Goal: Task Accomplishment & Management: Complete application form

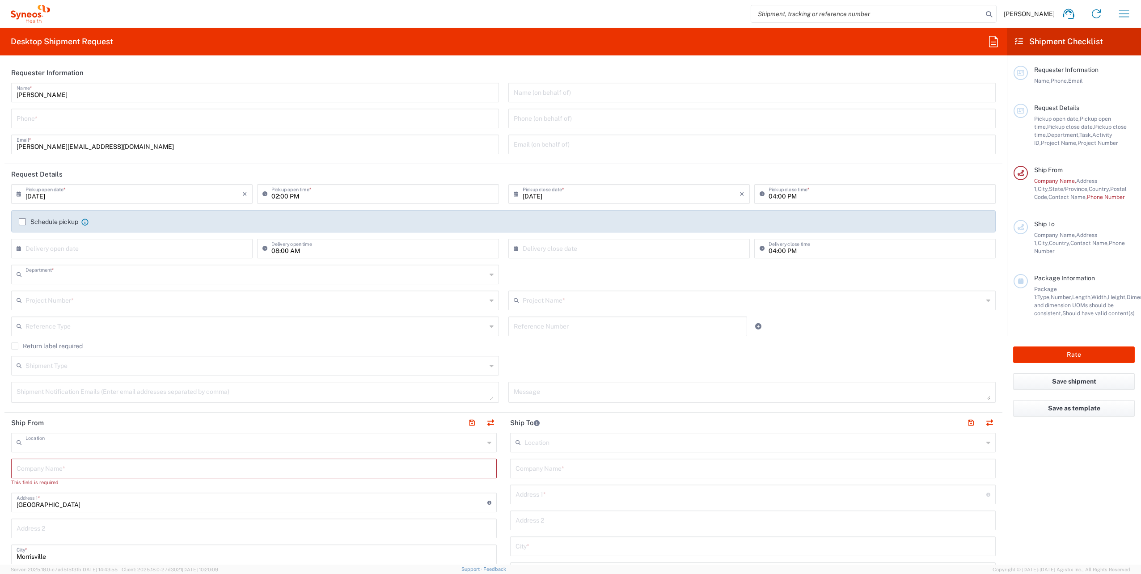
type input "3210"
type input "Syneos Health, LLC-[GEOGRAPHIC_DATA] [GEOGRAPHIC_DATA] [GEOGRAPHIC_DATA]"
type input "[US_STATE]"
type input "[GEOGRAPHIC_DATA]"
click at [55, 118] on input "tel" at bounding box center [255, 118] width 477 height 16
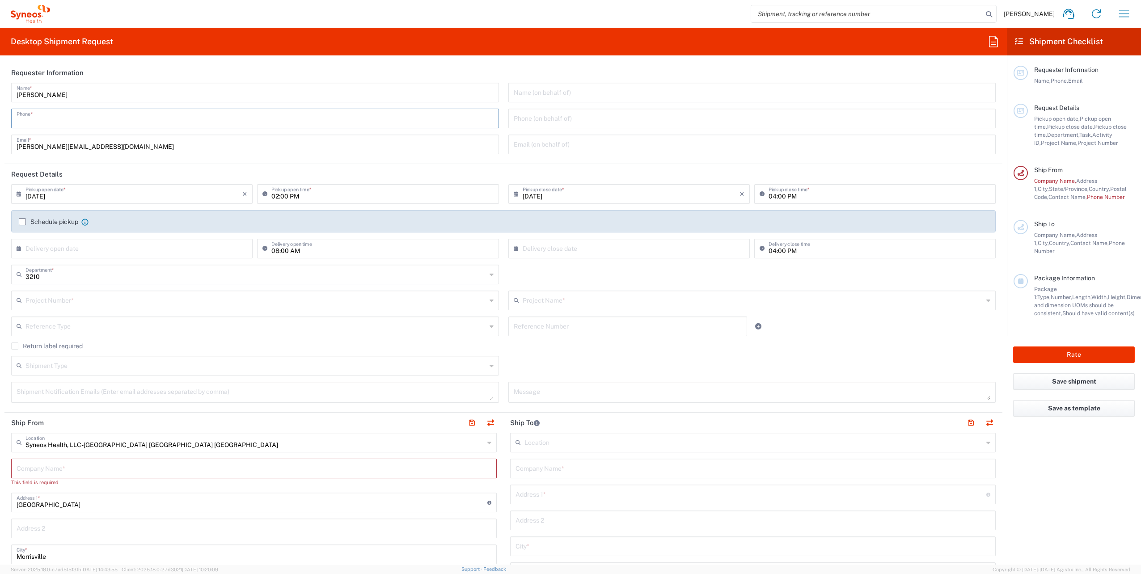
type input "8283020385"
click at [53, 195] on input "[DATE]" at bounding box center [133, 193] width 217 height 16
click at [16, 195] on div "[DATE] × Pickup open date *" at bounding box center [131, 194] width 241 height 20
click at [65, 195] on input "[DATE]" at bounding box center [133, 193] width 217 height 16
click at [37, 196] on input "[DATE]" at bounding box center [133, 193] width 217 height 16
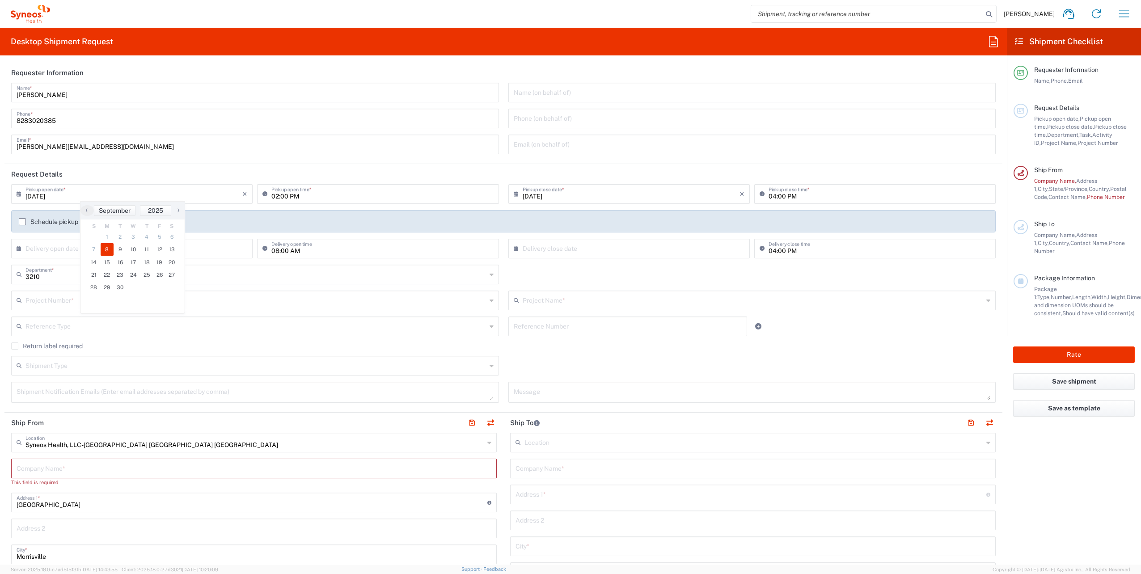
drag, startPoint x: 35, startPoint y: 194, endPoint x: 67, endPoint y: 198, distance: 32.8
click at [35, 194] on input "[DATE]" at bounding box center [133, 193] width 217 height 16
click at [39, 196] on input "[DATE]" at bounding box center [133, 193] width 217 height 16
type input "[DATE]"
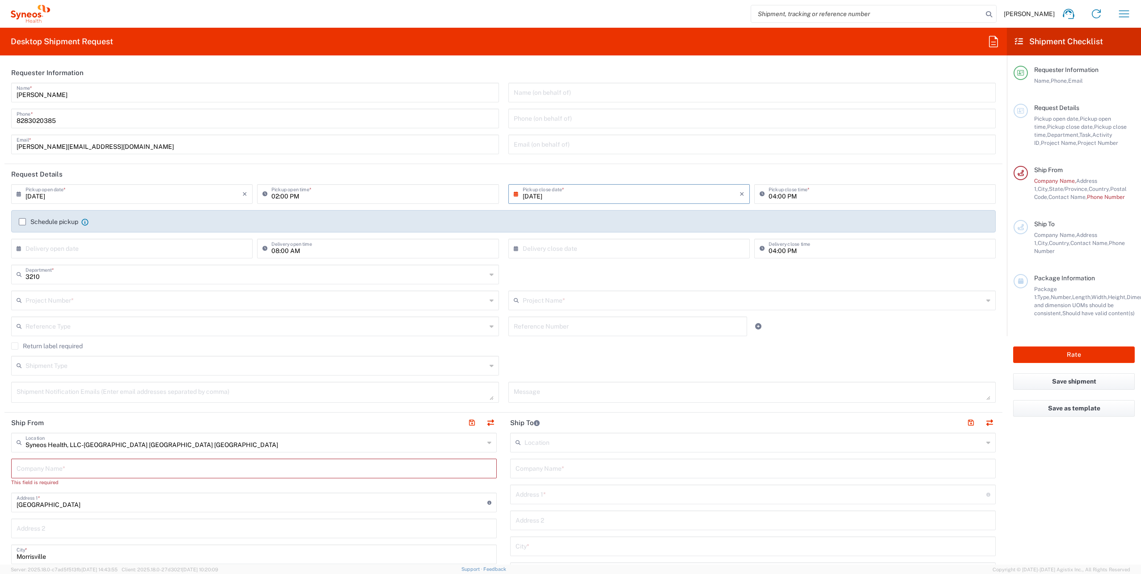
type input "[DATE]"
drag, startPoint x: 533, startPoint y: 195, endPoint x: 583, endPoint y: 200, distance: 49.8
click at [533, 196] on input "[DATE]" at bounding box center [630, 193] width 217 height 16
click at [613, 248] on span "9" at bounding box center [613, 249] width 13 height 13
click at [24, 223] on label "Schedule pickup" at bounding box center [48, 221] width 59 height 7
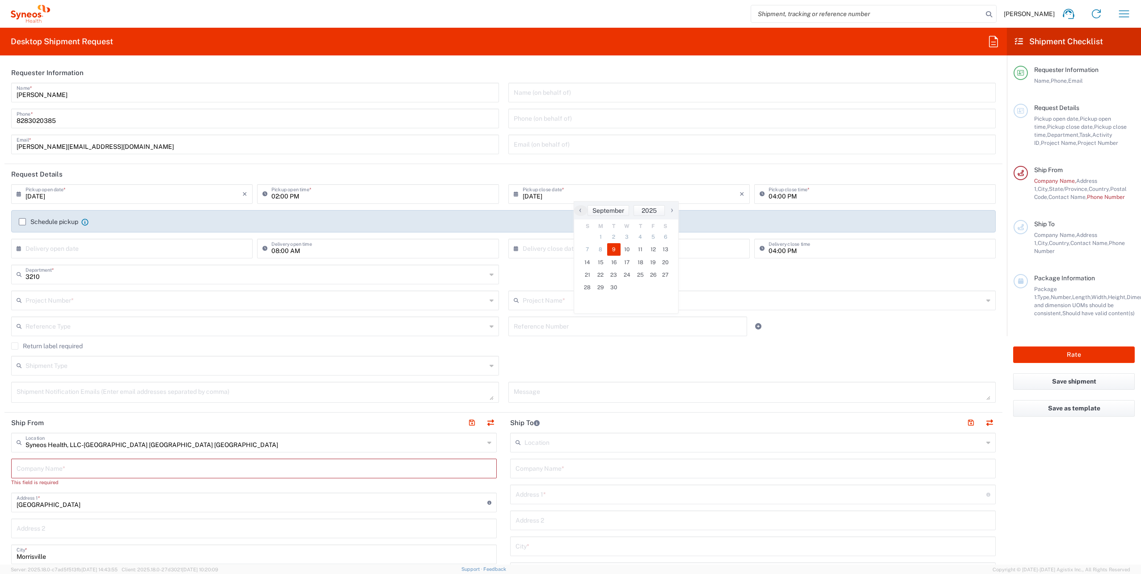
click at [22, 222] on input "Schedule pickup" at bounding box center [22, 222] width 0 height 0
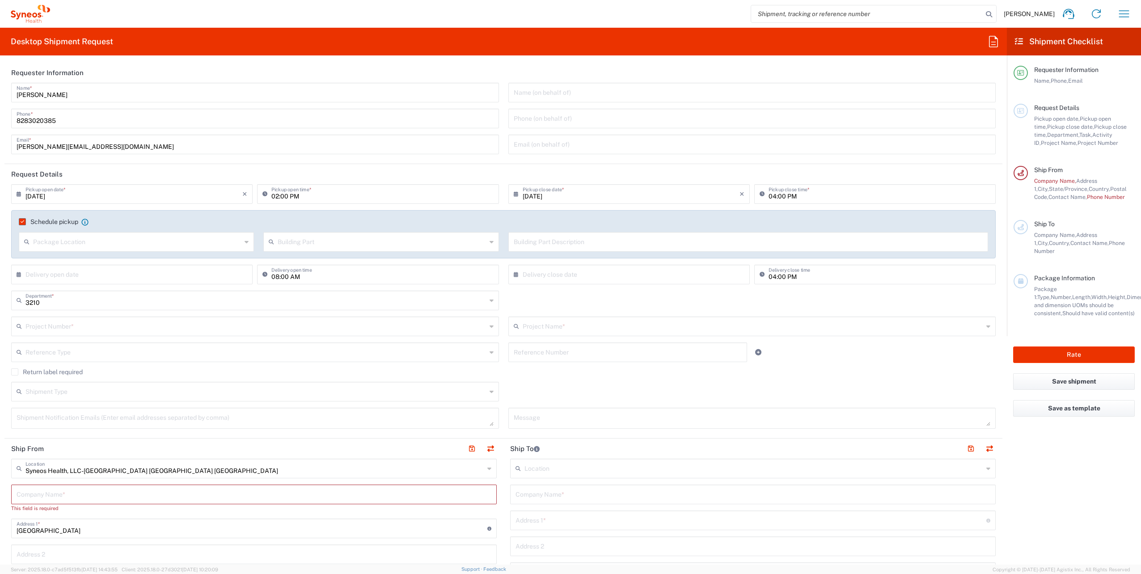
click at [46, 242] on input "text" at bounding box center [137, 241] width 208 height 16
click at [45, 263] on span "Front" at bounding box center [136, 261] width 232 height 14
type input "Front"
click at [308, 243] on input "text" at bounding box center [382, 241] width 208 height 16
click at [315, 215] on div "Schedule pickup When scheduling a pickup please be sure to meet the following c…" at bounding box center [503, 234] width 984 height 48
